Goal: Browse casually: Explore the website without a specific task or goal

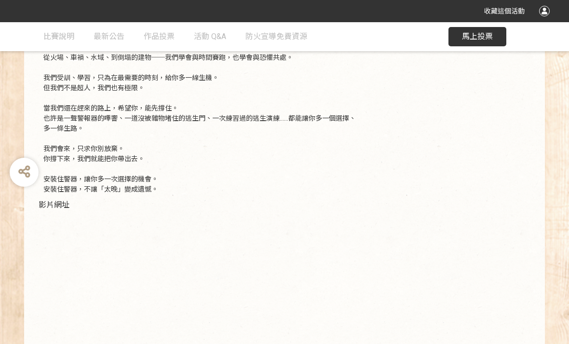
scroll to position [286, 0]
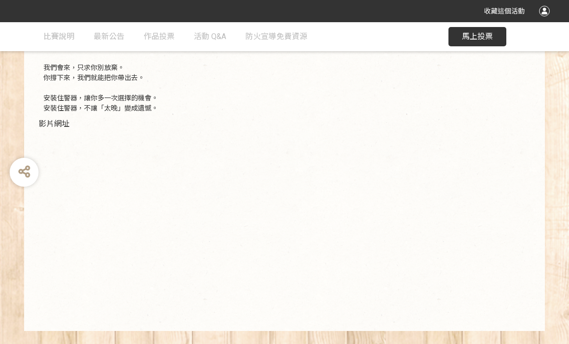
click at [159, 35] on span "作品投票" at bounding box center [159, 36] width 31 height 9
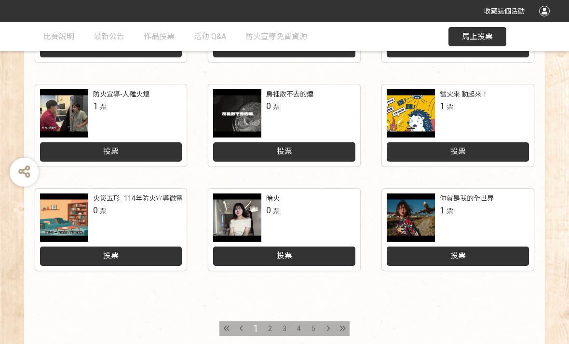
scroll to position [421, 0]
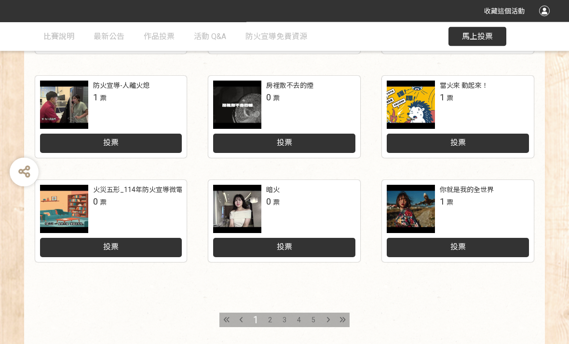
click at [314, 318] on span "5" at bounding box center [313, 320] width 4 height 8
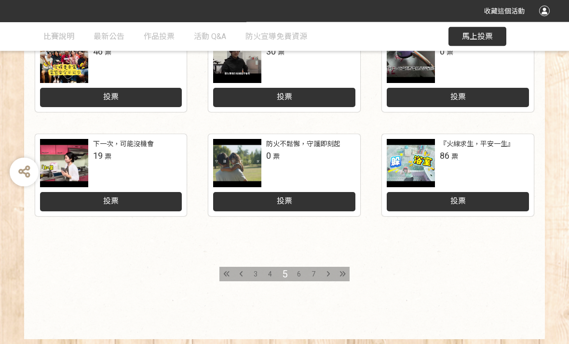
scroll to position [467, 0]
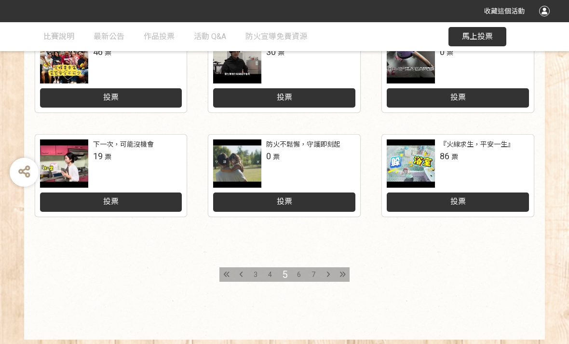
click at [313, 271] on span "7" at bounding box center [313, 274] width 4 height 8
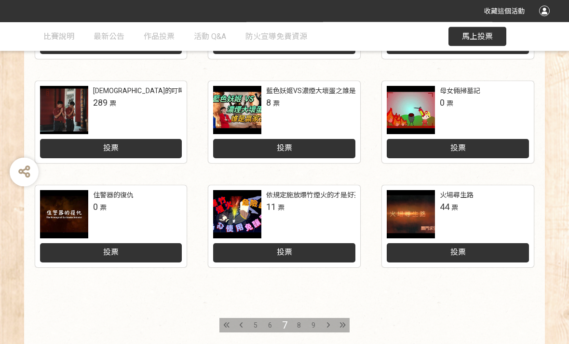
scroll to position [417, 0]
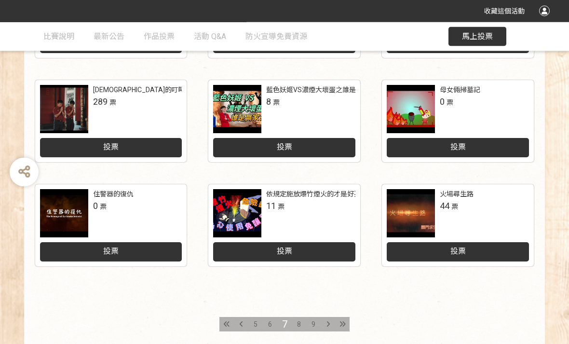
click at [319, 329] on div "9" at bounding box center [313, 324] width 14 height 14
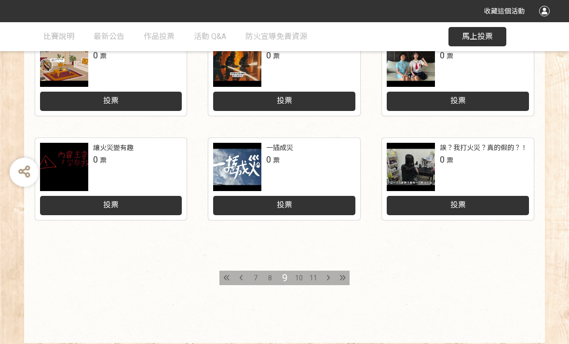
scroll to position [470, 0]
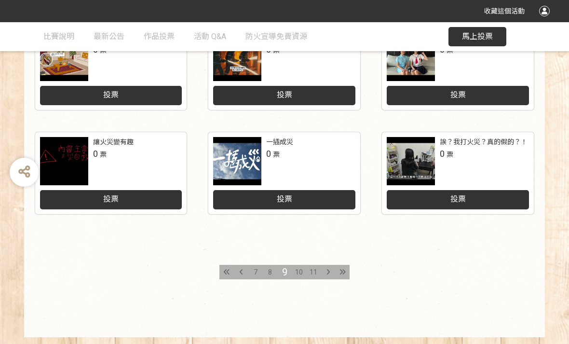
click at [313, 273] on span "11" at bounding box center [314, 272] width 8 height 8
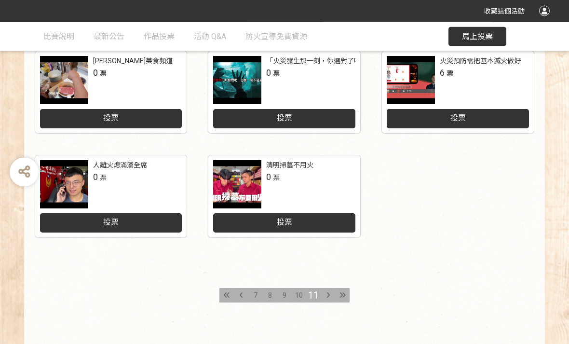
scroll to position [445, 0]
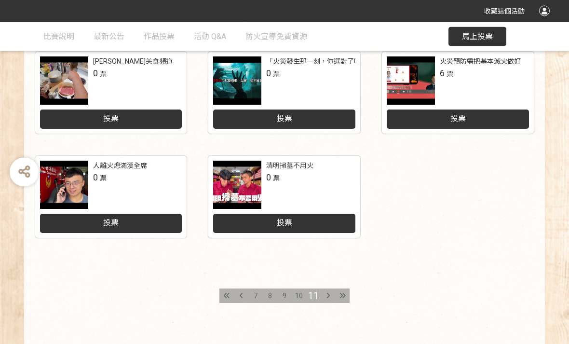
click at [298, 297] on span "10" at bounding box center [299, 296] width 8 height 8
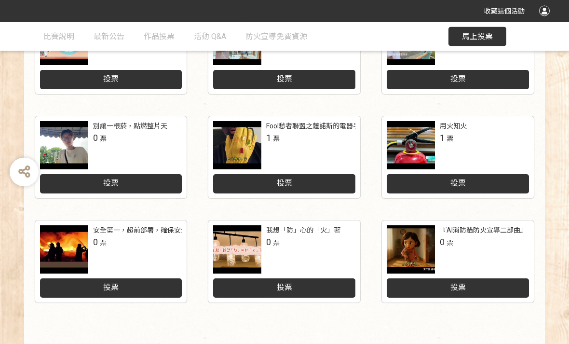
scroll to position [476, 0]
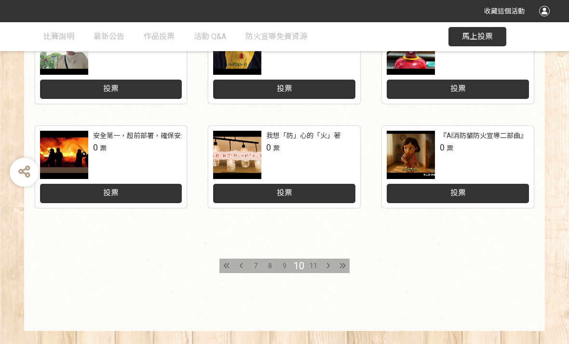
click at [276, 268] on div "8" at bounding box center [270, 265] width 14 height 14
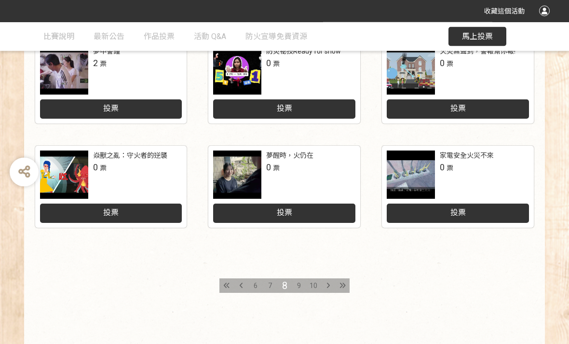
scroll to position [476, 0]
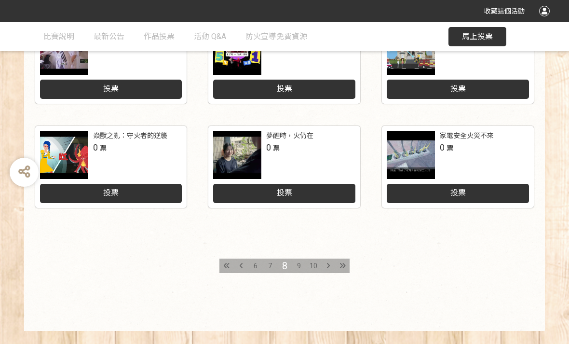
click at [269, 266] on span "7" at bounding box center [270, 266] width 4 height 8
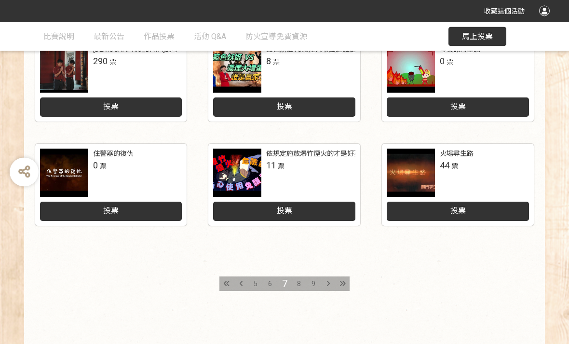
scroll to position [476, 0]
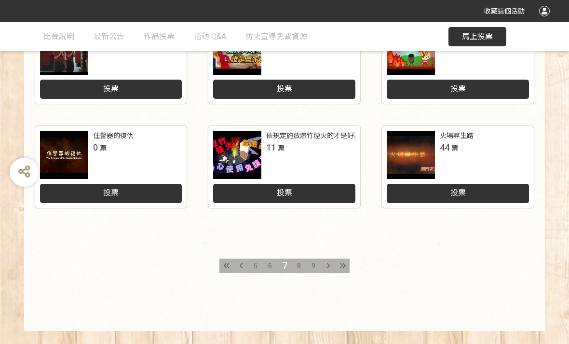
click at [270, 265] on span "6" at bounding box center [270, 266] width 4 height 8
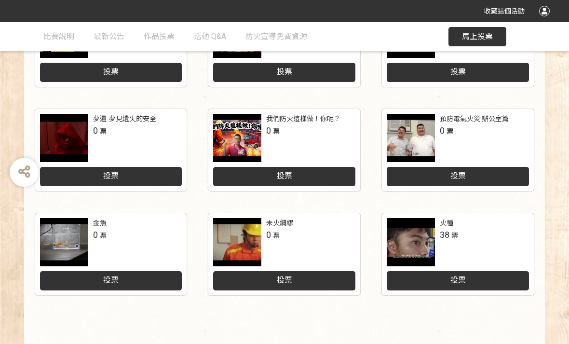
scroll to position [476, 0]
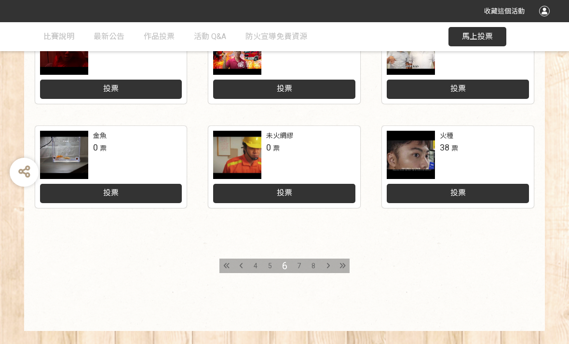
click at [258, 266] on div "4" at bounding box center [255, 265] width 14 height 14
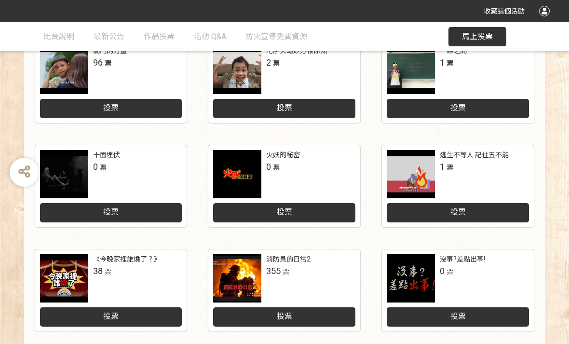
scroll to position [476, 0]
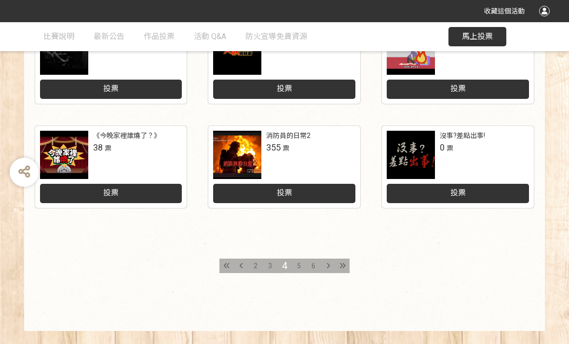
click at [270, 267] on span "3" at bounding box center [270, 266] width 4 height 8
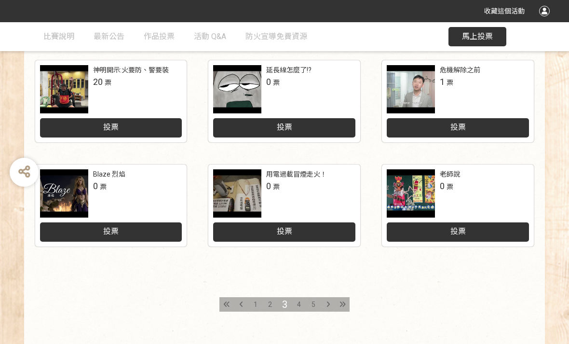
scroll to position [476, 0]
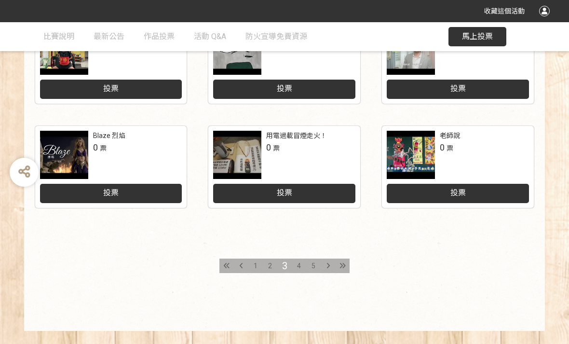
click at [270, 268] on span "2" at bounding box center [270, 266] width 4 height 8
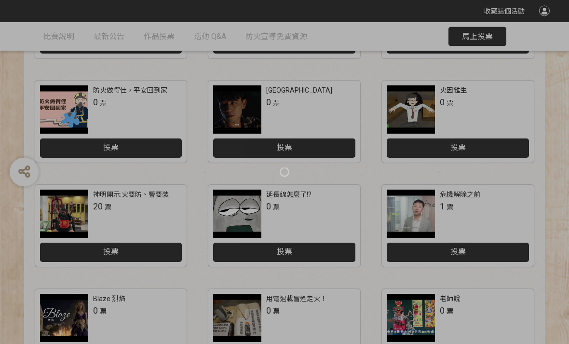
scroll to position [476, 0]
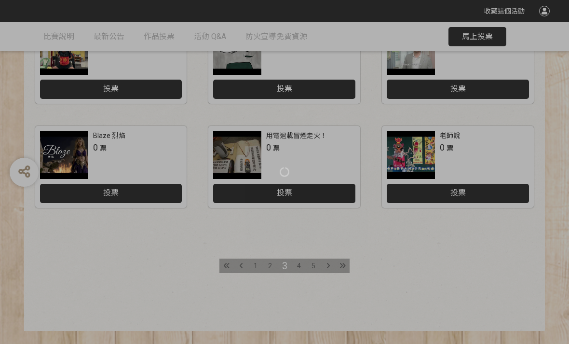
click at [267, 264] on div at bounding box center [284, 172] width 569 height 344
click at [268, 270] on div at bounding box center [284, 172] width 569 height 344
click at [340, 231] on div at bounding box center [284, 172] width 569 height 344
click at [348, 227] on div at bounding box center [284, 172] width 569 height 344
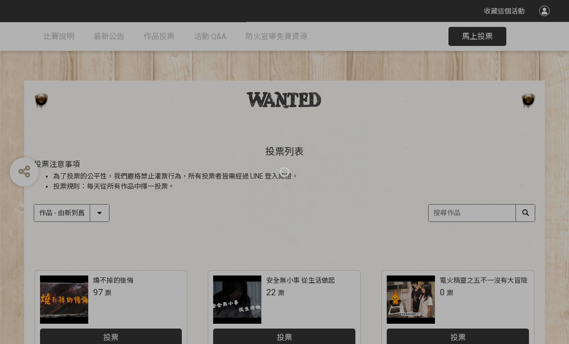
scroll to position [0, 0]
